Goal: Find specific page/section: Find specific page/section

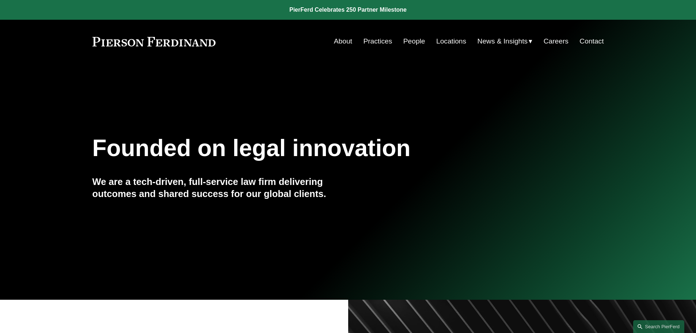
click at [412, 38] on link "People" at bounding box center [414, 41] width 22 height 14
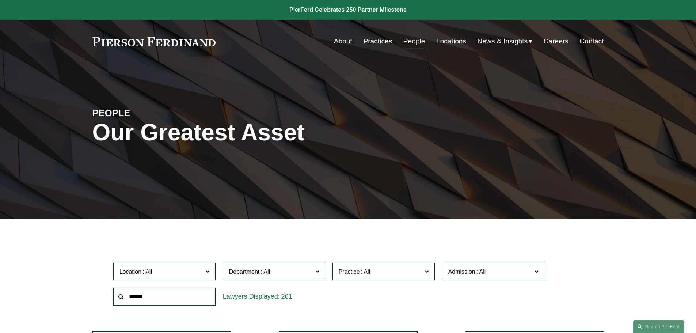
click at [175, 302] on input "text" at bounding box center [164, 296] width 102 height 18
type input "******"
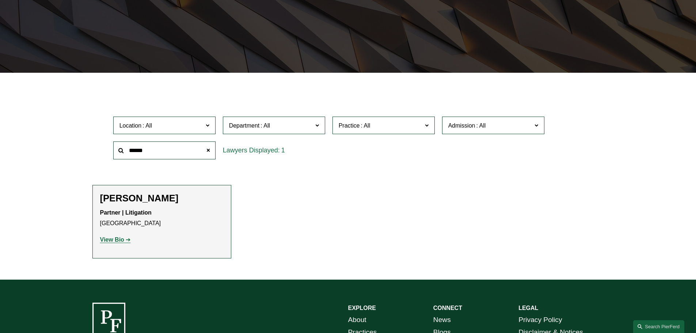
click at [109, 238] on strong "View Bio" at bounding box center [112, 239] width 24 height 6
